Goal: Find specific page/section: Find specific page/section

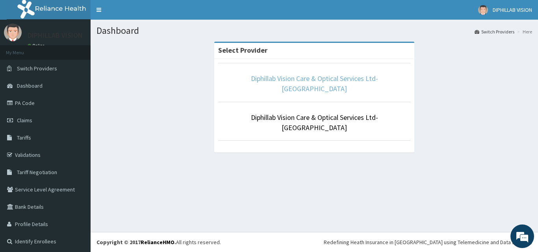
click at [266, 79] on link "Diphillab Vision Care & Optical Services Ltd- [GEOGRAPHIC_DATA]" at bounding box center [314, 83] width 127 height 19
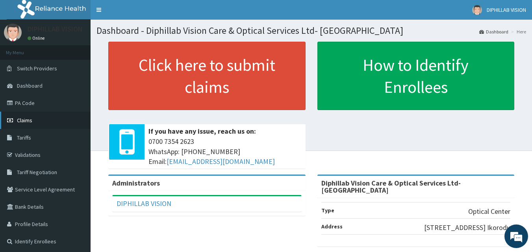
click at [26, 123] on span "Claims" at bounding box center [24, 120] width 15 height 7
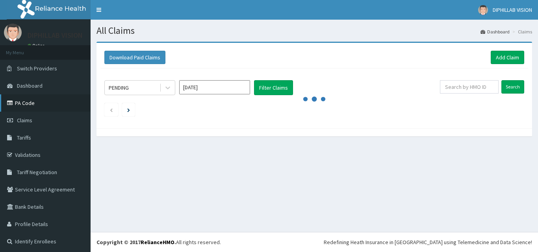
click at [29, 106] on link "PA Code" at bounding box center [45, 103] width 91 height 17
